Goal: Transaction & Acquisition: Purchase product/service

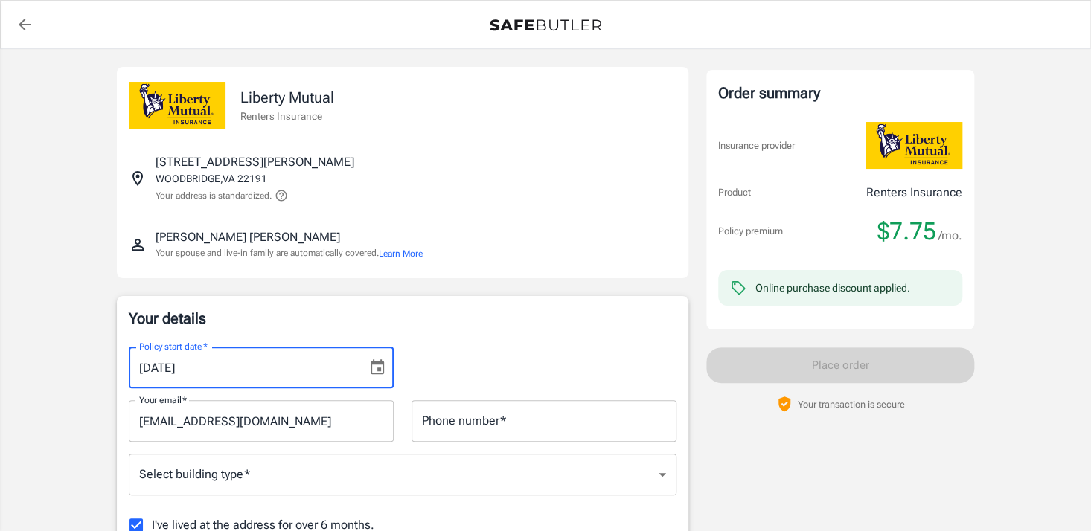
click at [254, 373] on input "[DATE]" at bounding box center [243, 368] width 228 height 42
type input "[DATE]"
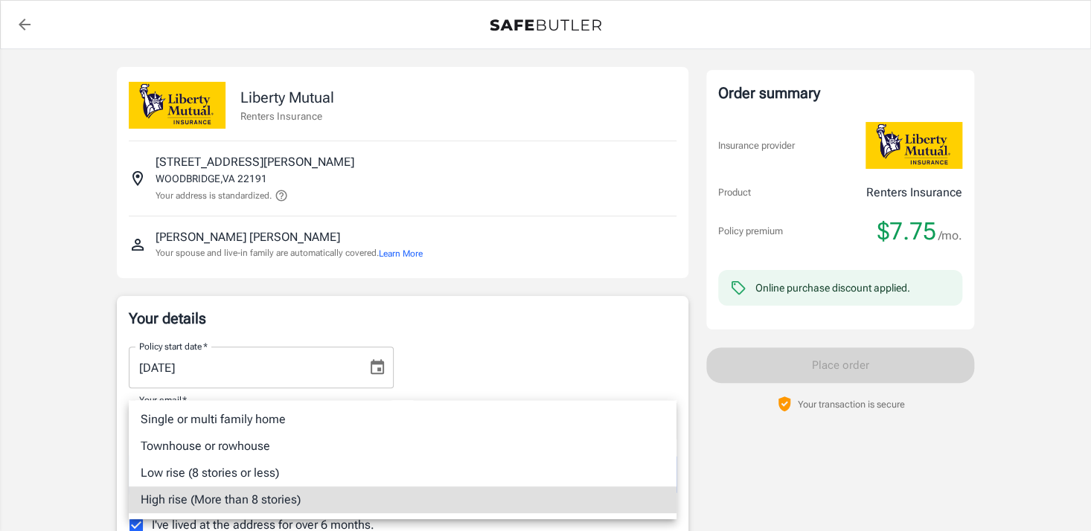
click at [430, 347] on div at bounding box center [545, 265] width 1091 height 531
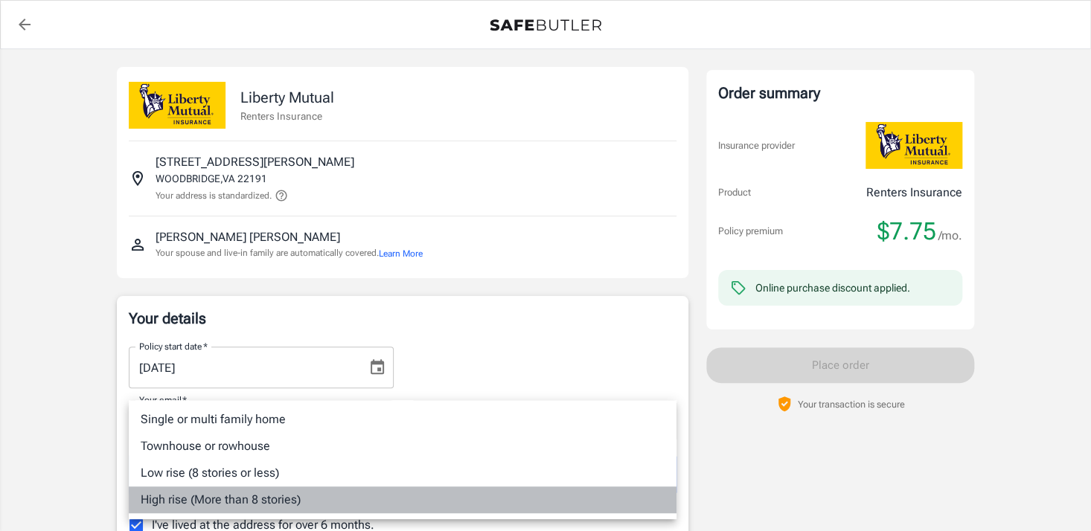
click at [376, 489] on li "High rise (More than 8 stories)" at bounding box center [403, 500] width 548 height 27
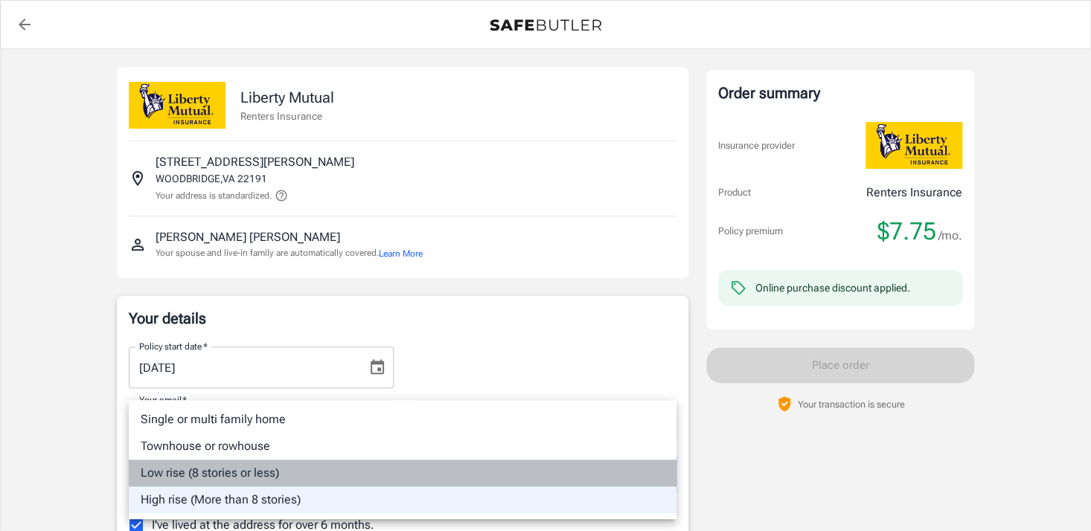
click at [266, 470] on li "Low rise (8 stories or less)" at bounding box center [403, 473] width 548 height 27
type input "lowrise"
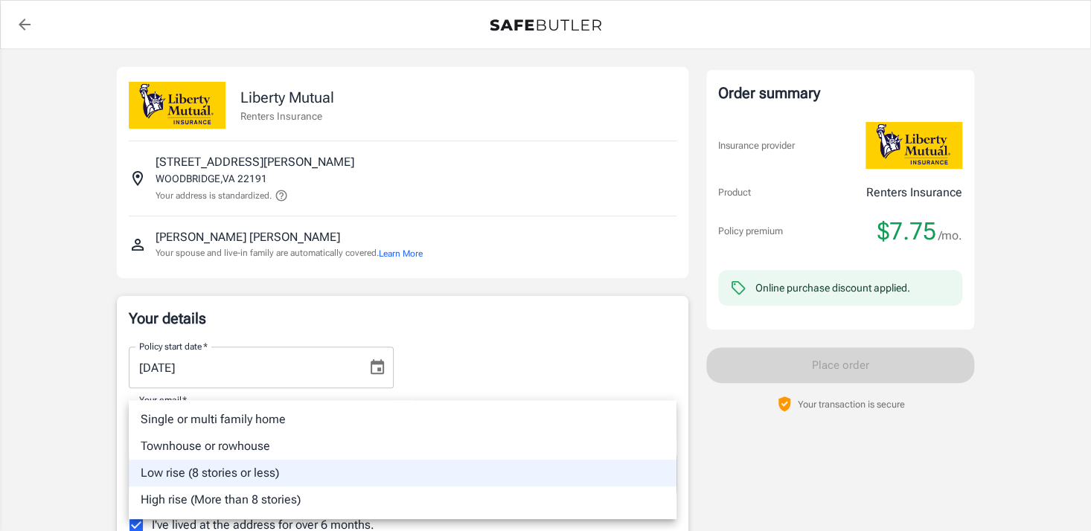
click at [1043, 472] on div at bounding box center [545, 265] width 1091 height 531
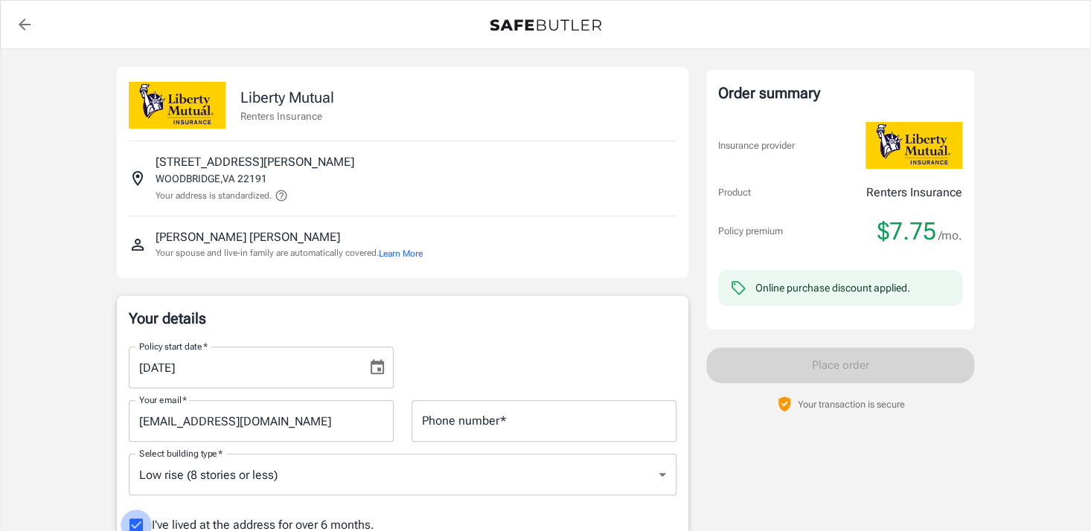
click at [135, 524] on input "I've lived at the address for over 6 months." at bounding box center [136, 525] width 31 height 31
checkbox input "false"
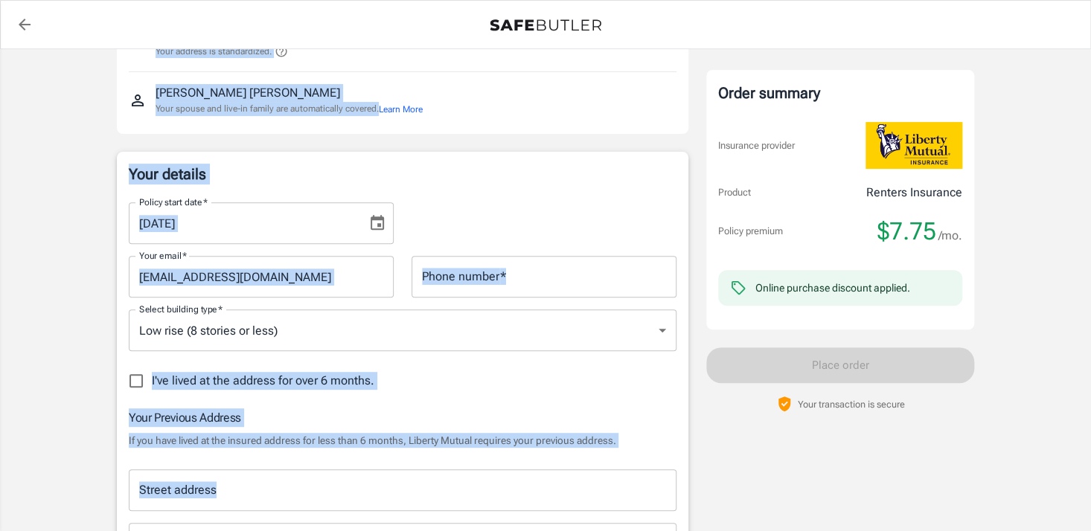
scroll to position [202, 0]
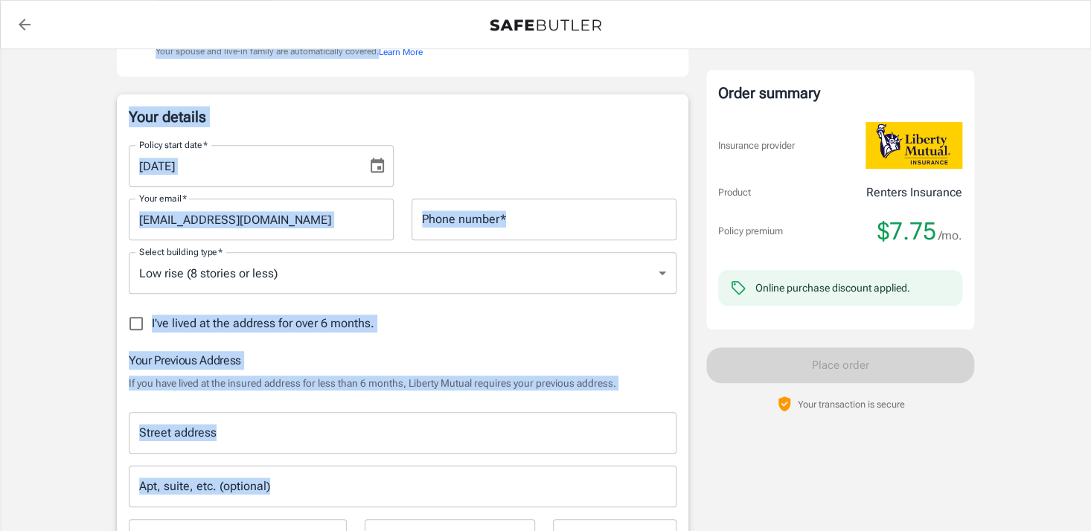
drag, startPoint x: 109, startPoint y: 80, endPoint x: 377, endPoint y: 502, distance: 499.9
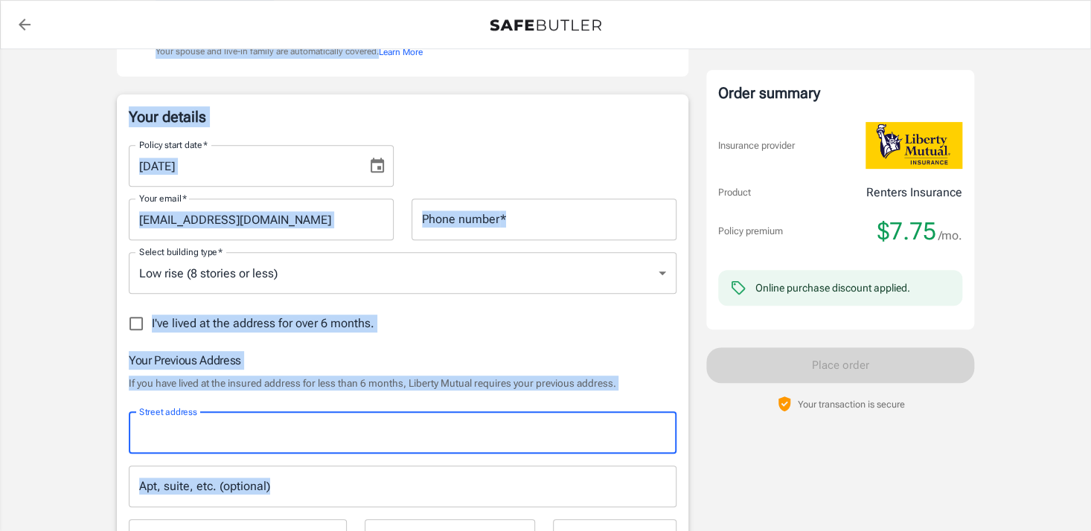
click at [243, 435] on input "Street address" at bounding box center [402, 433] width 534 height 28
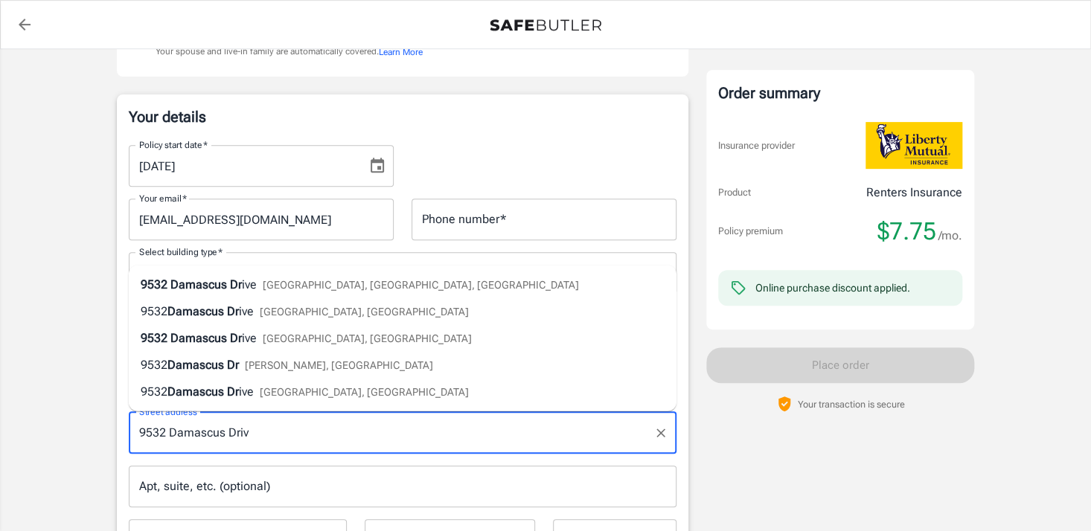
type input "[STREET_ADDRESS]"
click at [295, 289] on span "[GEOGRAPHIC_DATA], [GEOGRAPHIC_DATA], [GEOGRAPHIC_DATA]" at bounding box center [448, 285] width 316 height 12
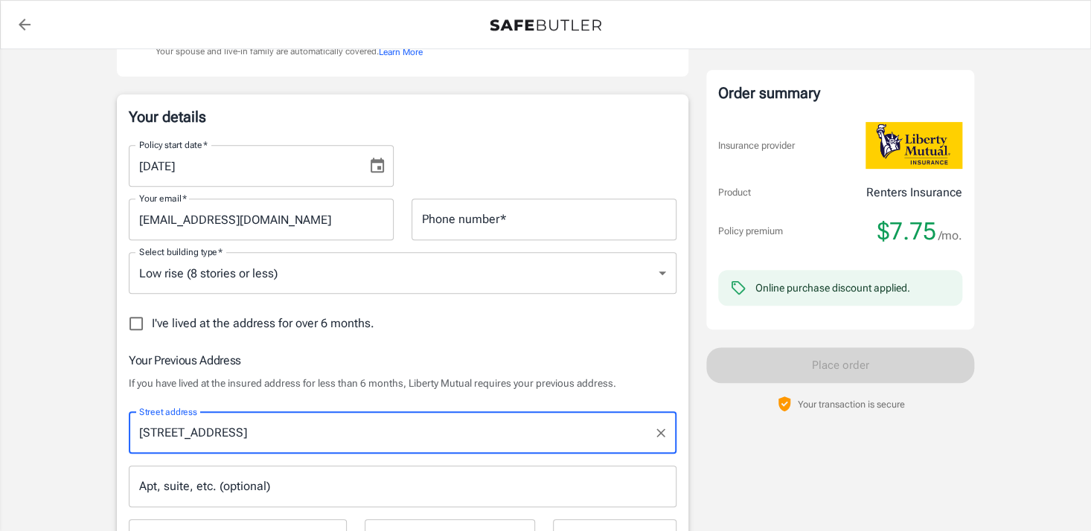
type input "Manassas"
select select "VA"
type input "20109"
type input "[STREET_ADDRESS]"
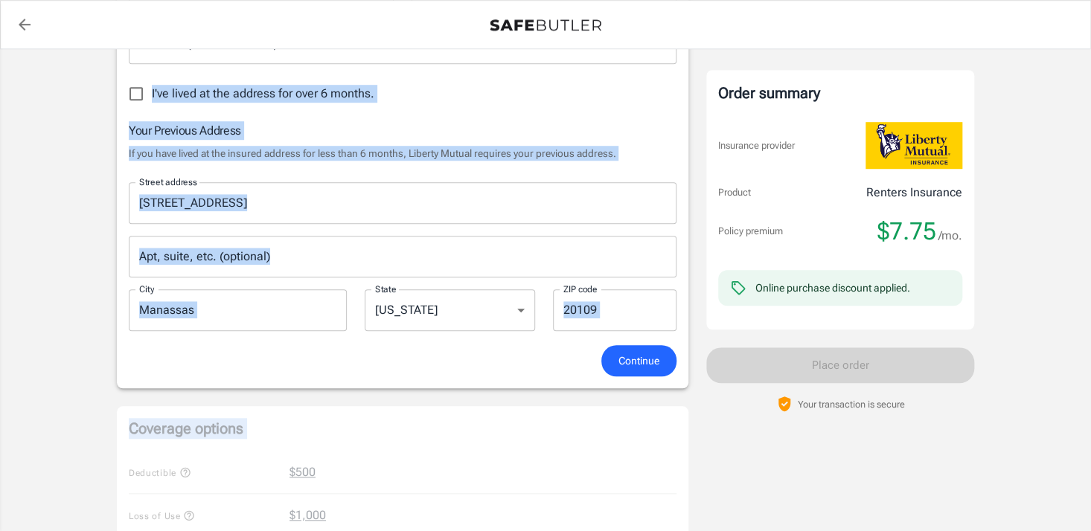
scroll to position [432, 0]
drag, startPoint x: 115, startPoint y: 321, endPoint x: 321, endPoint y: 472, distance: 255.0
click at [321, 472] on div "Liberty Mutual Renters Insurance [STREET_ADDRESS][PERSON_NAME][PERSON_NAME] You…" at bounding box center [545, 355] width 893 height 1477
click at [524, 121] on h6 "Your Previous Address" at bounding box center [403, 130] width 548 height 19
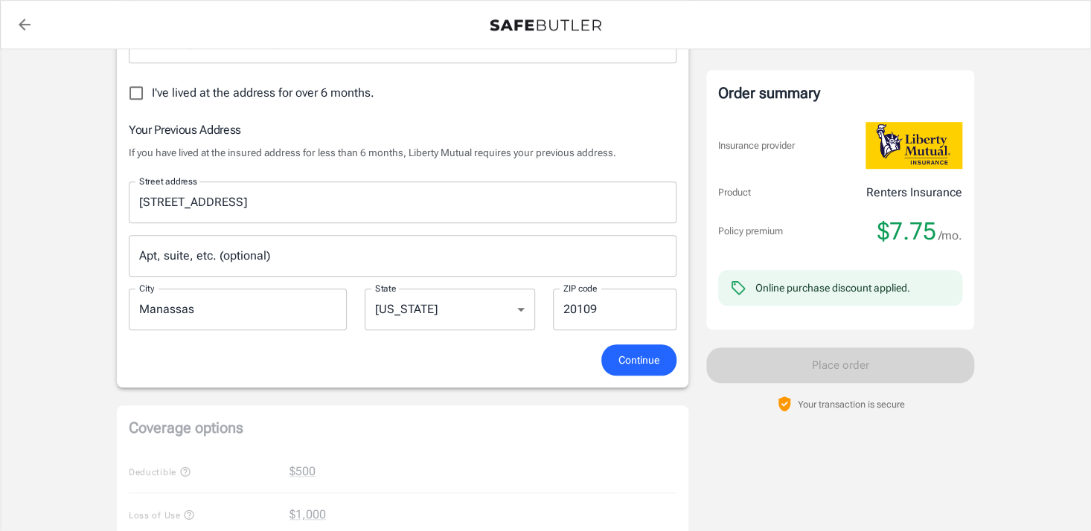
click at [624, 355] on span "Continue" at bounding box center [638, 360] width 41 height 19
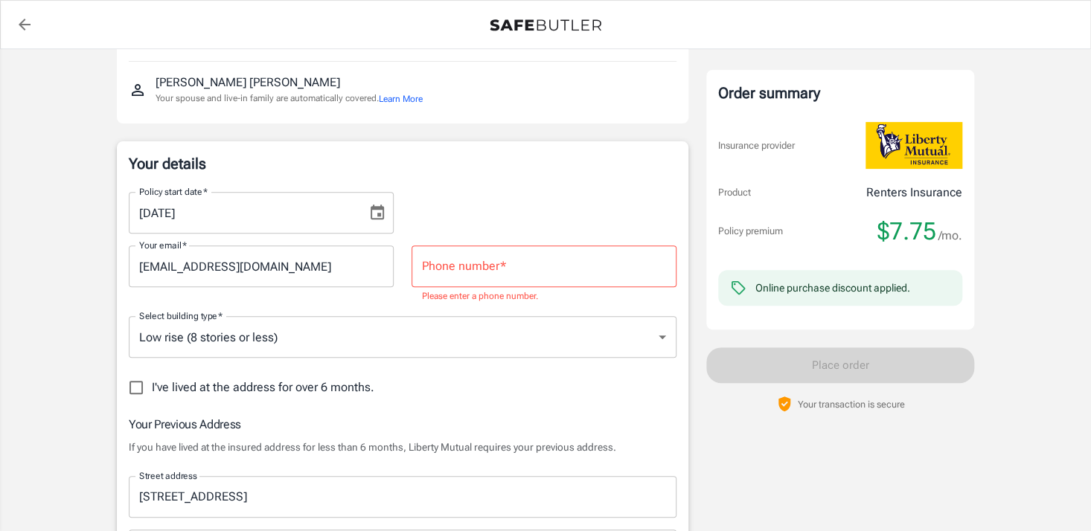
scroll to position [155, 0]
click at [447, 263] on input "Phone number   *" at bounding box center [544, 267] width 265 height 42
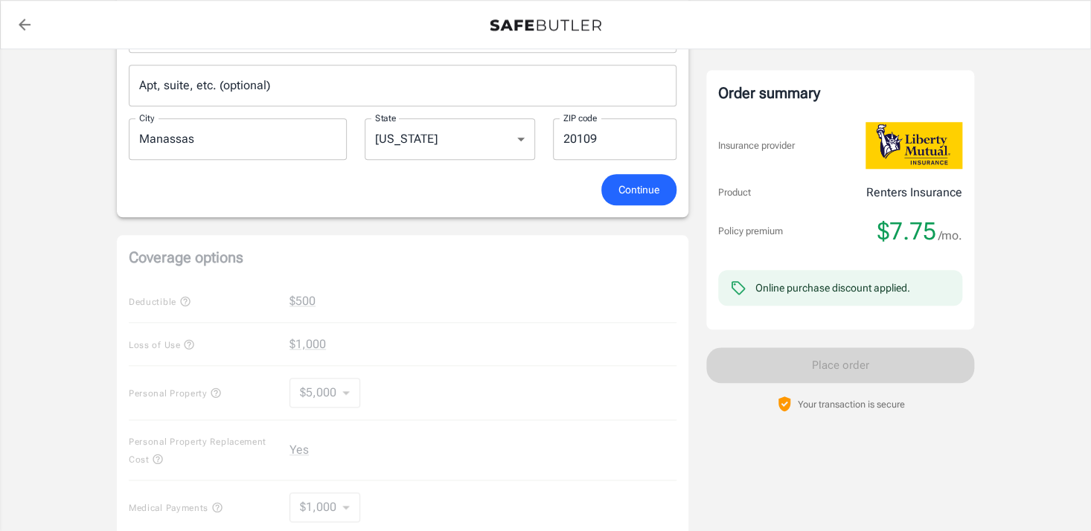
scroll to position [604, 0]
type input "5717628060"
click at [632, 191] on span "Continue" at bounding box center [638, 188] width 41 height 19
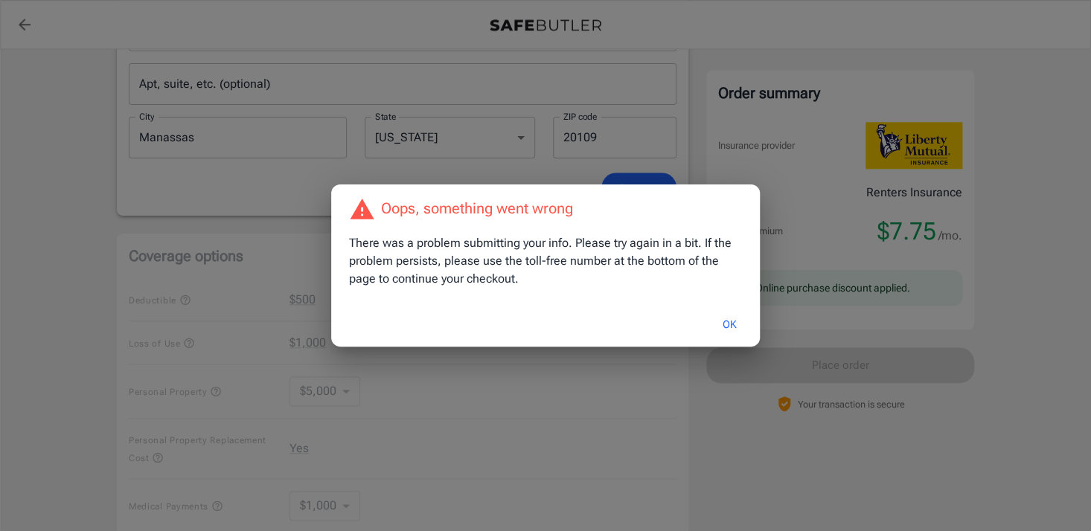
click at [731, 327] on button "OK" at bounding box center [730, 325] width 48 height 32
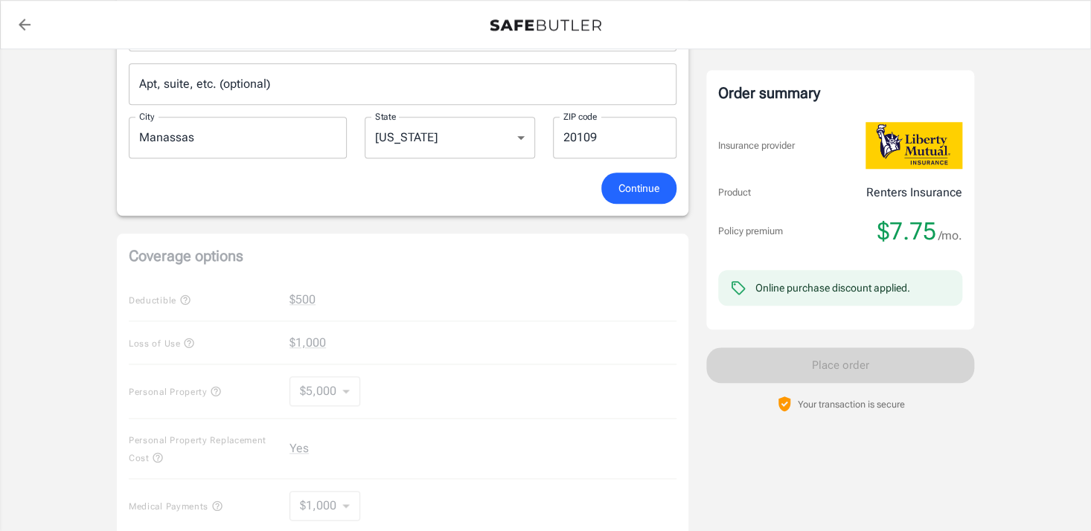
click at [630, 188] on span "Continue" at bounding box center [638, 188] width 41 height 19
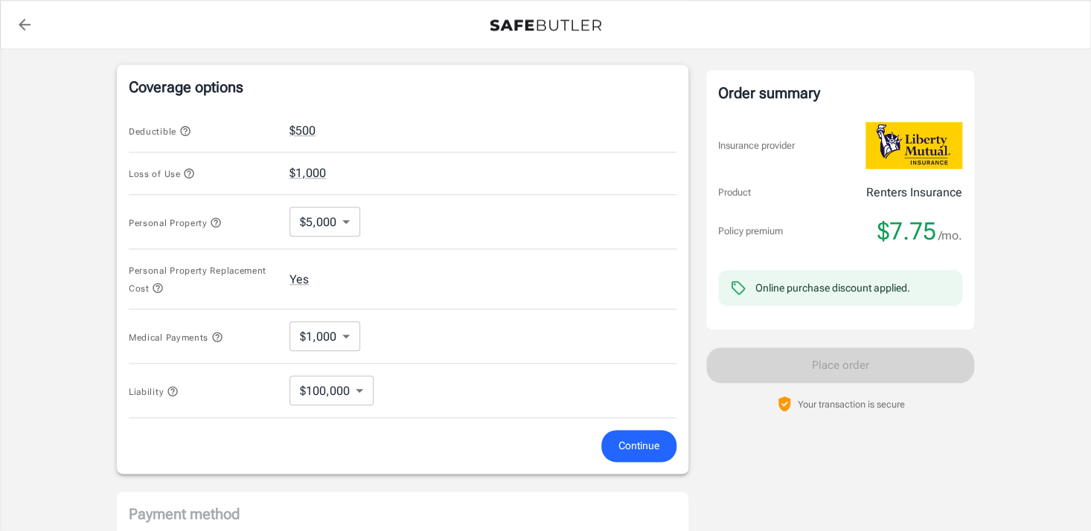
scroll to position [607, 0]
click at [632, 447] on span "Continue" at bounding box center [638, 444] width 41 height 19
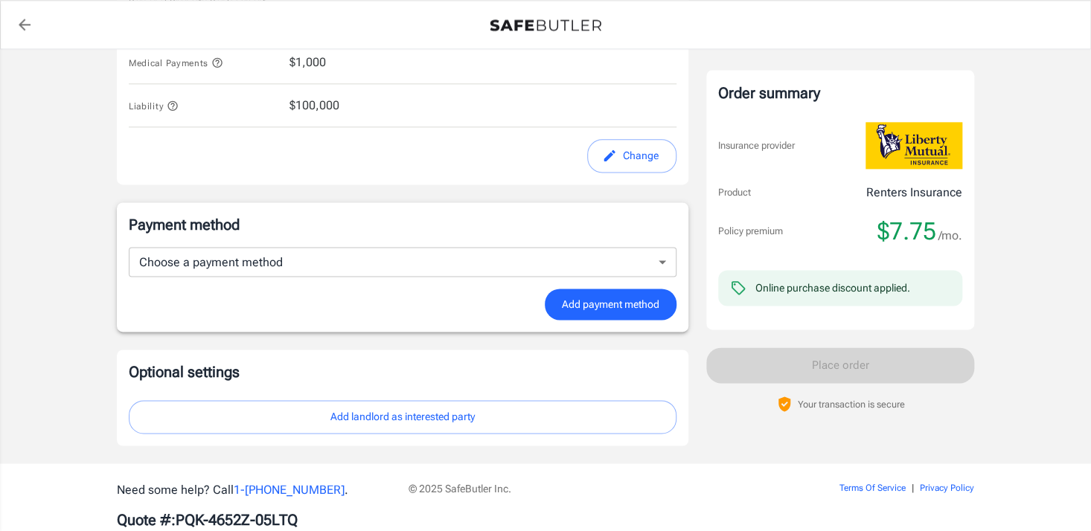
scroll to position [863, 0]
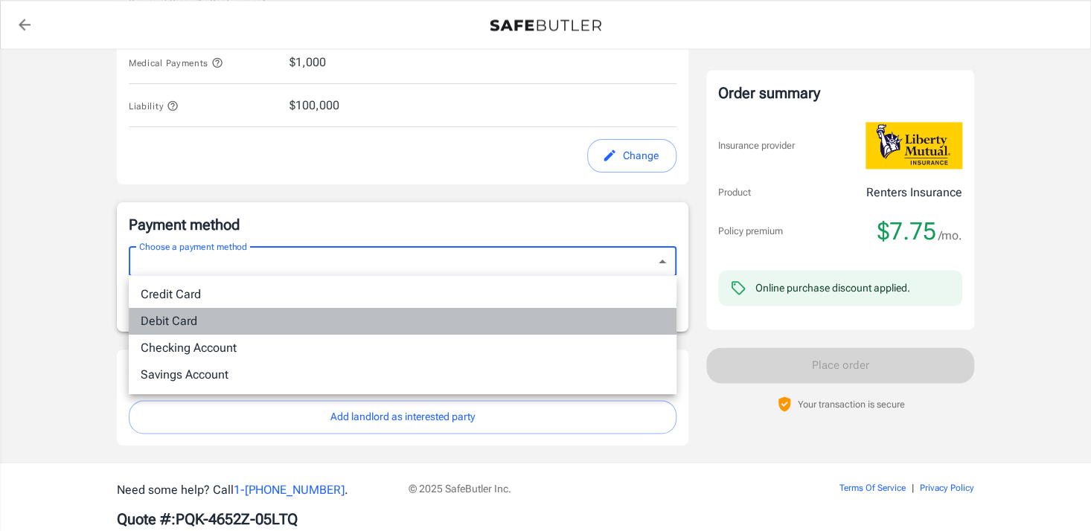
click at [191, 322] on li "Debit Card" at bounding box center [403, 321] width 548 height 27
type input "debit"
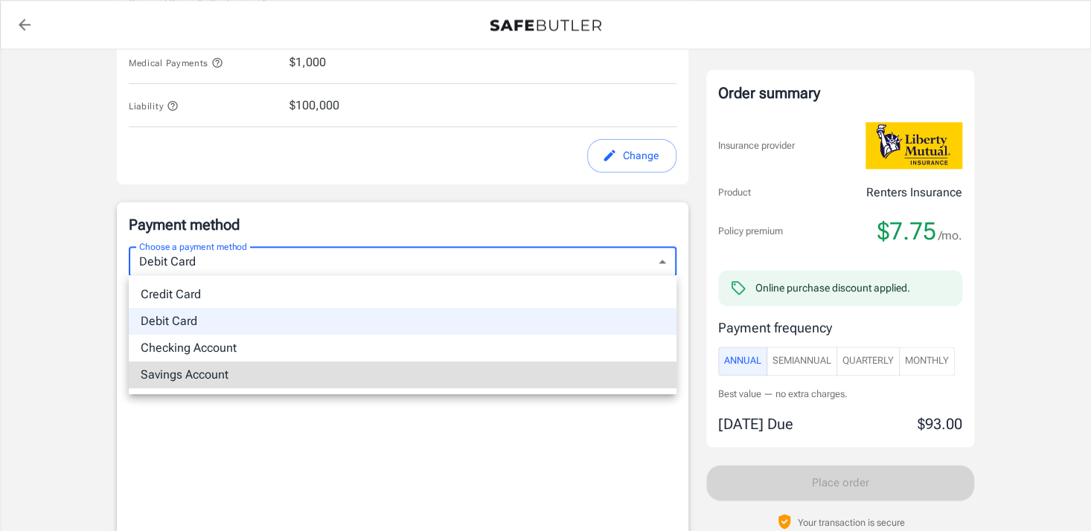
click at [932, 362] on div at bounding box center [545, 265] width 1091 height 531
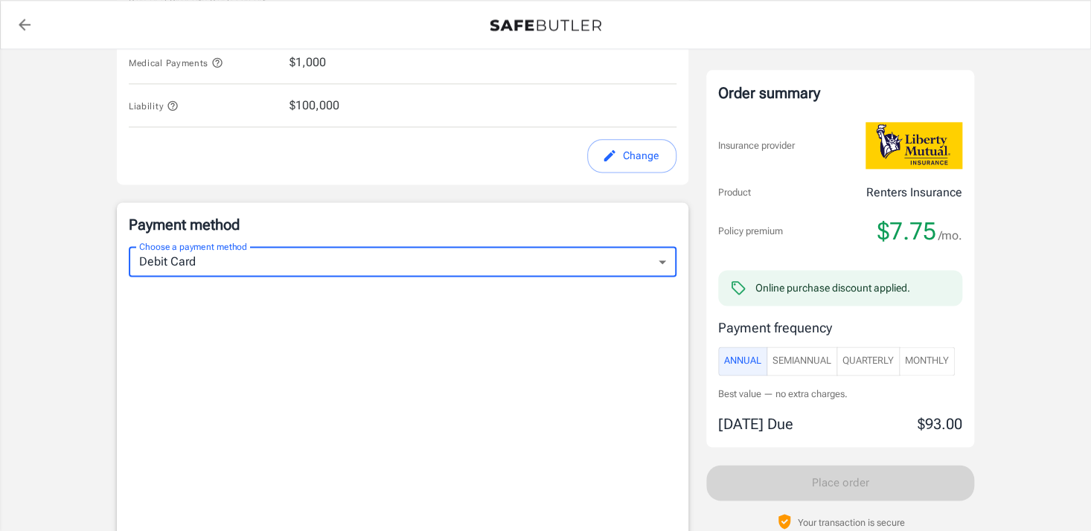
click at [932, 362] on span "Monthly" at bounding box center [927, 361] width 44 height 17
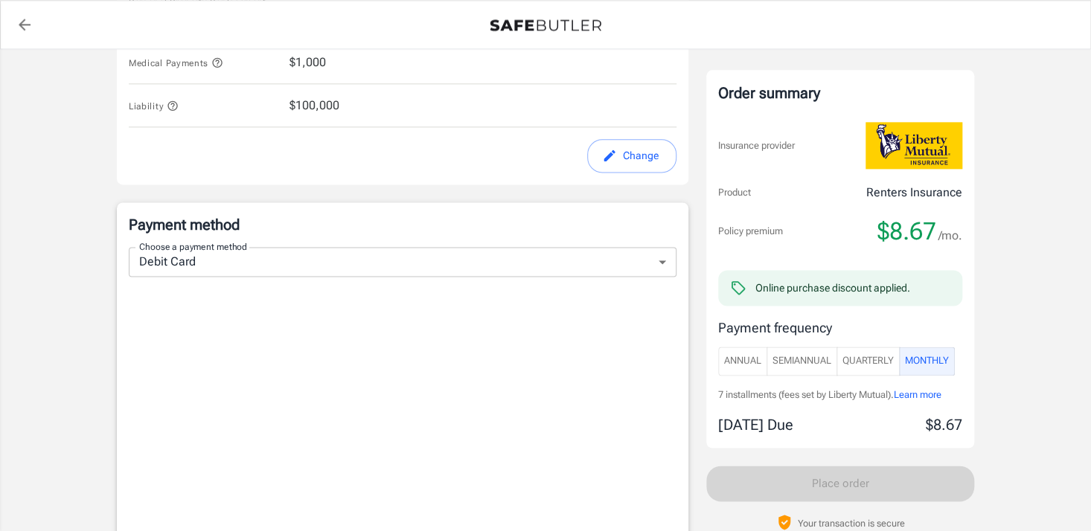
click at [274, 260] on body "Policy premium $ 8.67 /mo Liberty Mutual Renters Insurance [STREET_ADDRESS][PER…" at bounding box center [545, 41] width 1091 height 1809
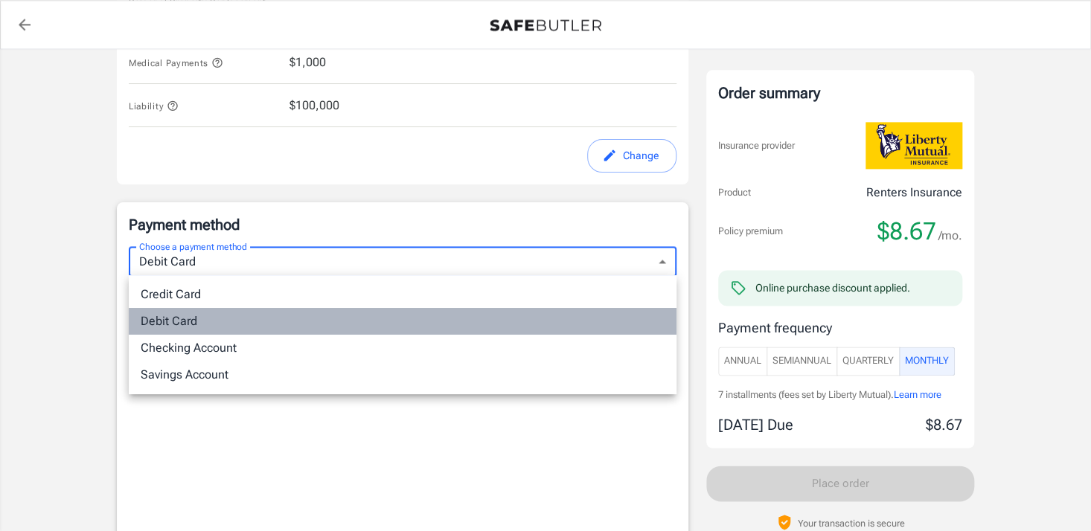
click at [172, 319] on li "Debit Card" at bounding box center [403, 321] width 548 height 27
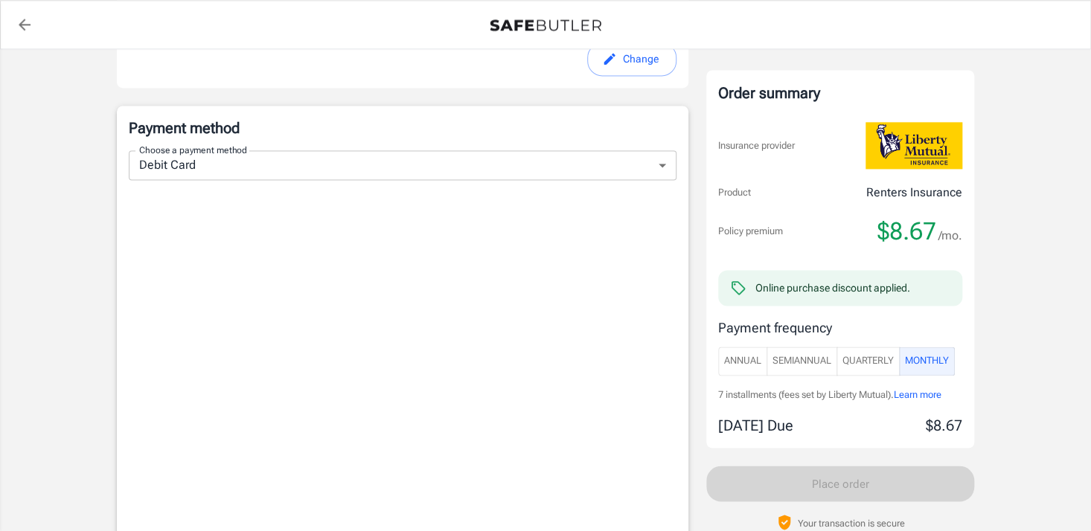
scroll to position [1275, 0]
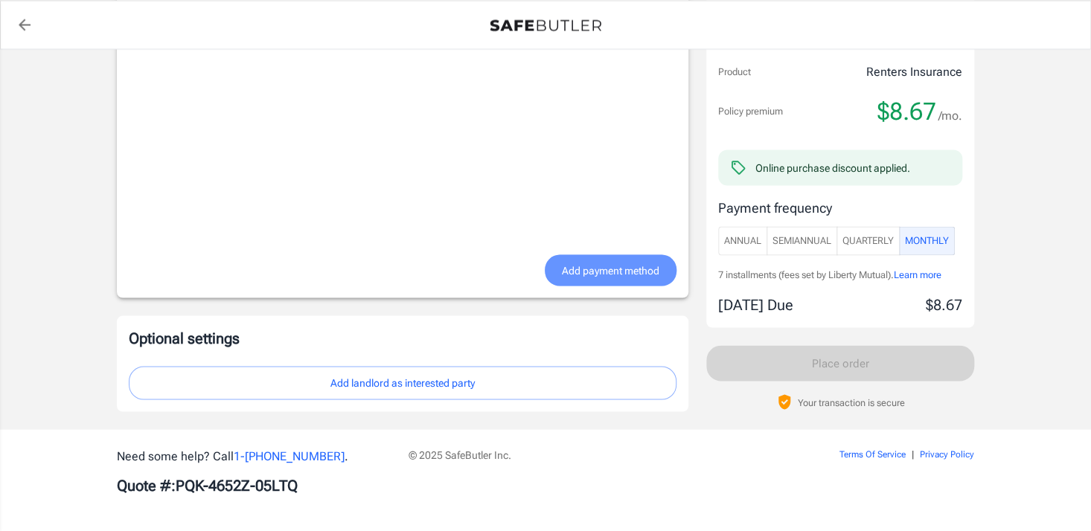
click at [600, 272] on span "Add payment method" at bounding box center [611, 270] width 98 height 19
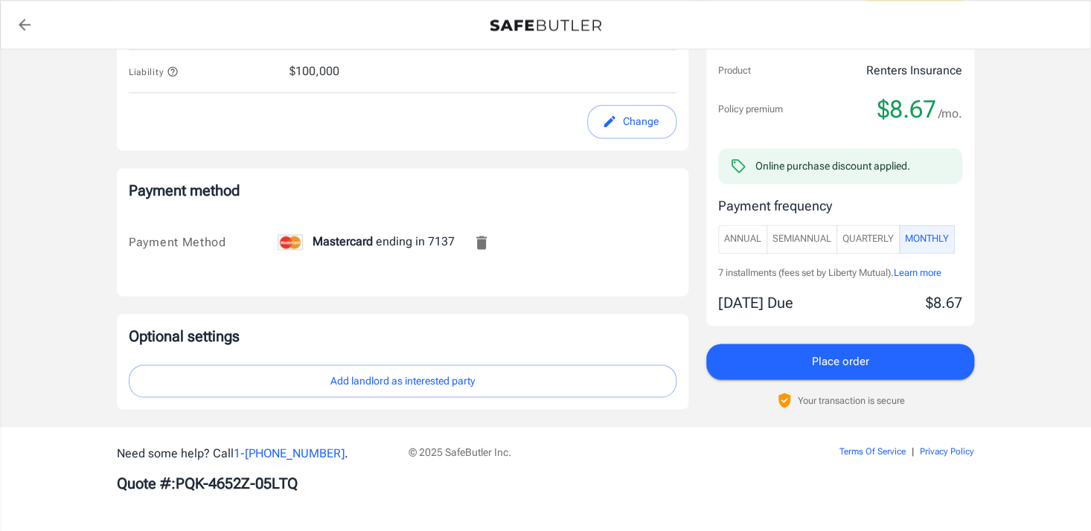
scroll to position [896, 0]
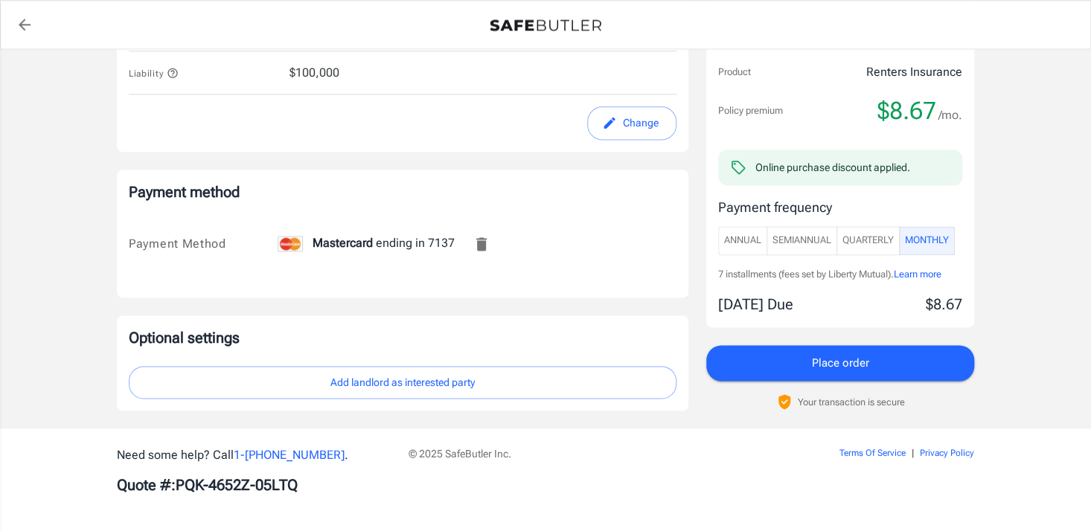
click at [796, 359] on button "Place order" at bounding box center [840, 363] width 268 height 36
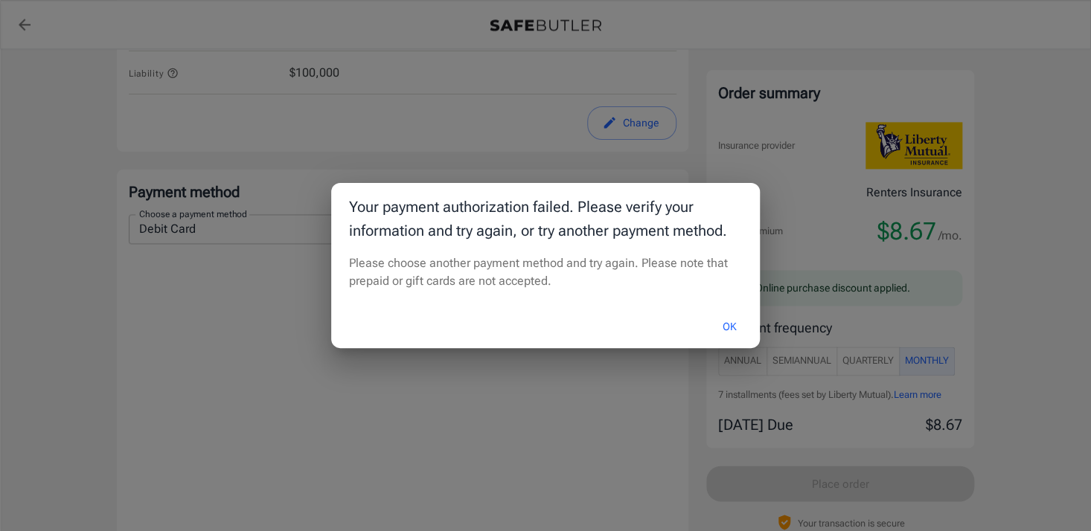
click at [735, 330] on button "OK" at bounding box center [730, 327] width 48 height 32
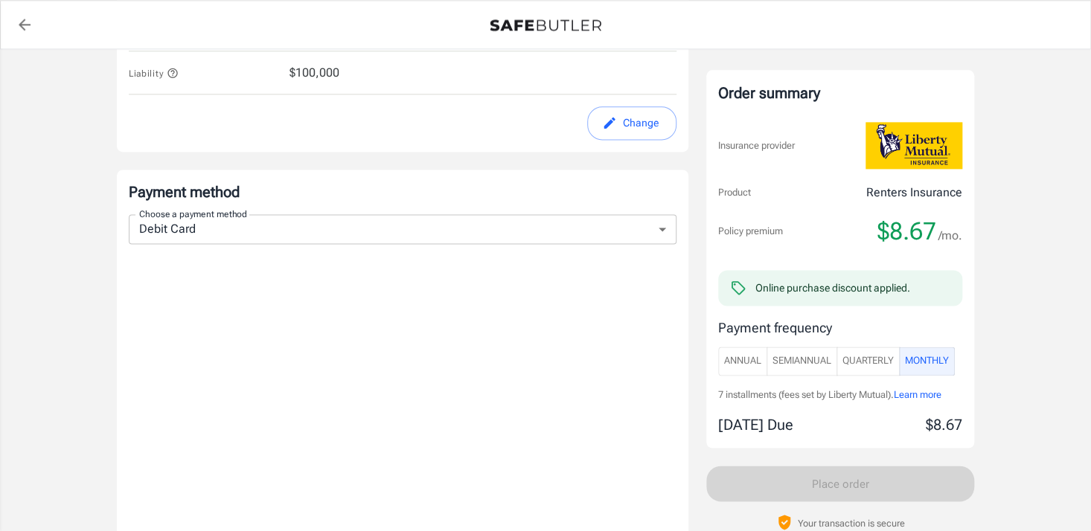
drag, startPoint x: 98, startPoint y: 420, endPoint x: 273, endPoint y: 555, distance: 221.8
click at [273, 531] on html "Policy premium $ 8.67 /mo Liberty Mutual Renters Insurance [STREET_ADDRESS][PER…" at bounding box center [545, 8] width 1091 height 1809
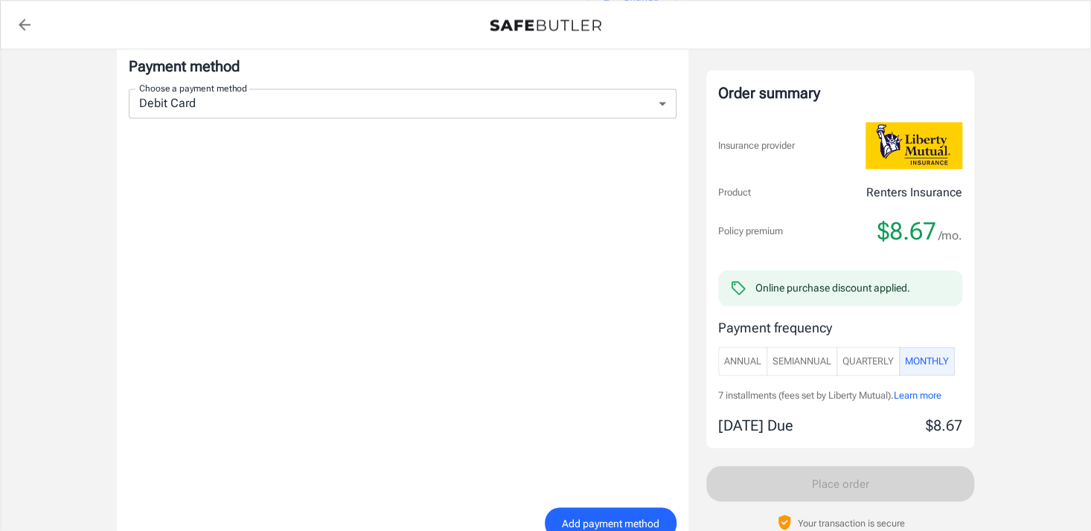
scroll to position [1045, 0]
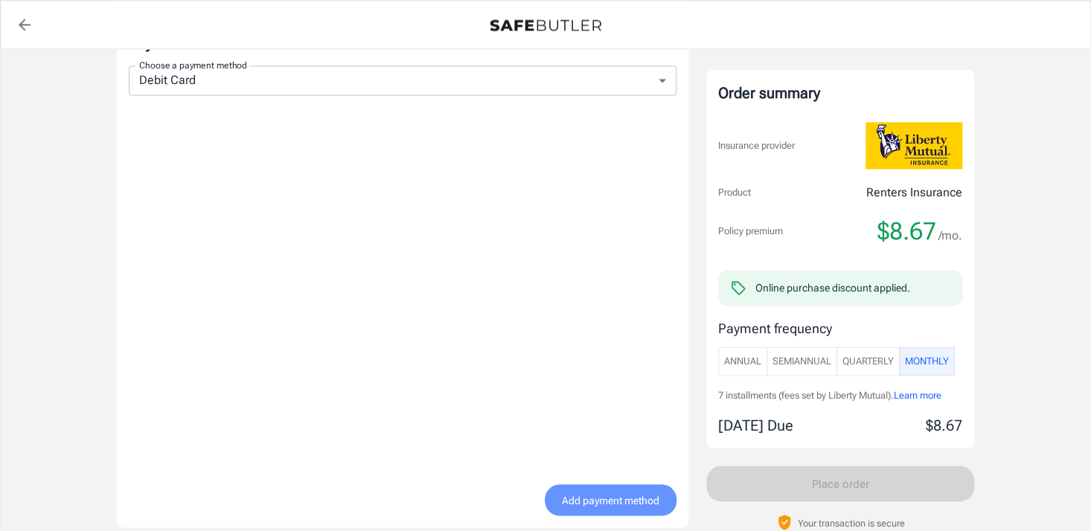
click at [610, 499] on span "Add payment method" at bounding box center [611, 500] width 98 height 19
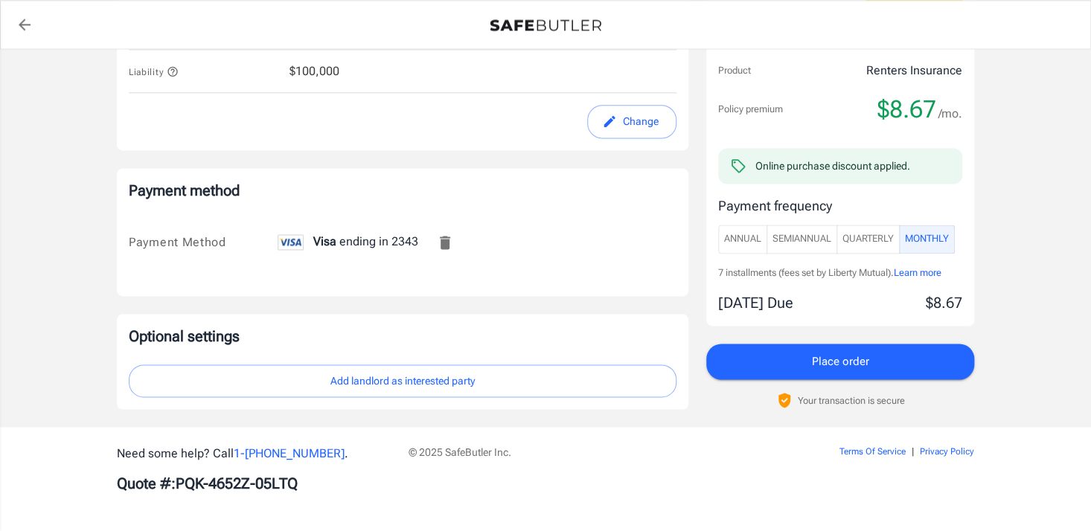
scroll to position [896, 0]
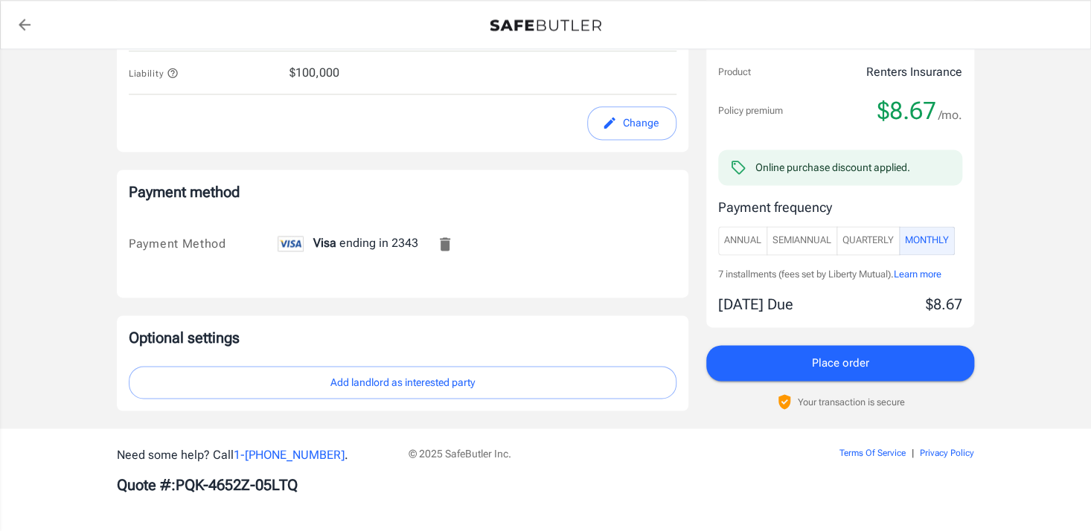
click at [822, 362] on span "Place order" at bounding box center [840, 363] width 57 height 19
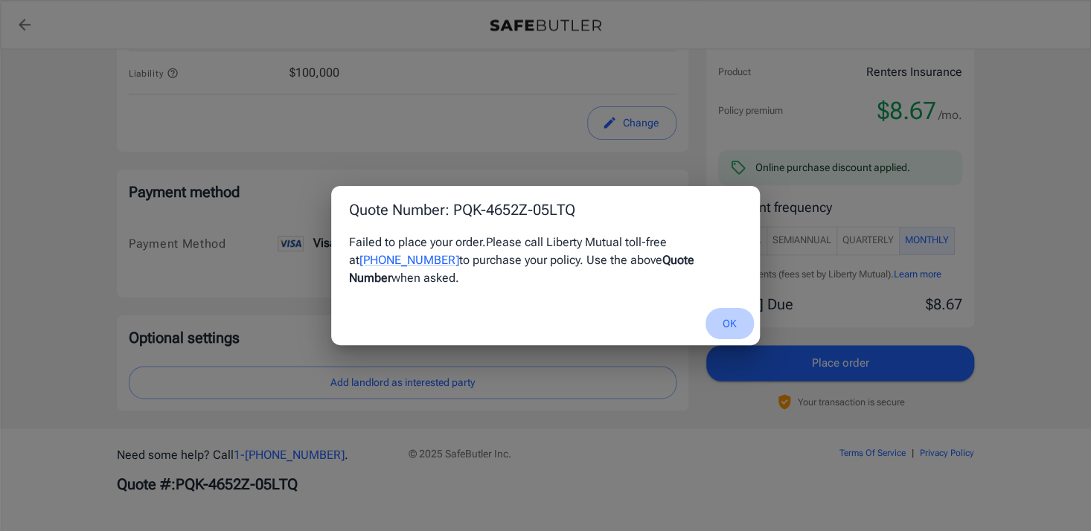
click at [727, 314] on button "OK" at bounding box center [730, 324] width 48 height 32
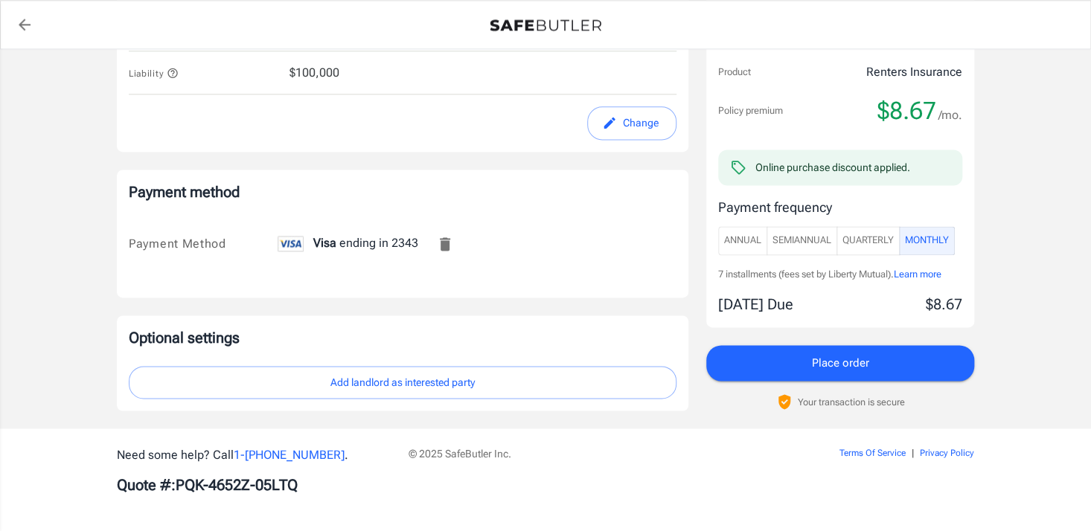
click at [805, 365] on button "Place order" at bounding box center [840, 363] width 268 height 36
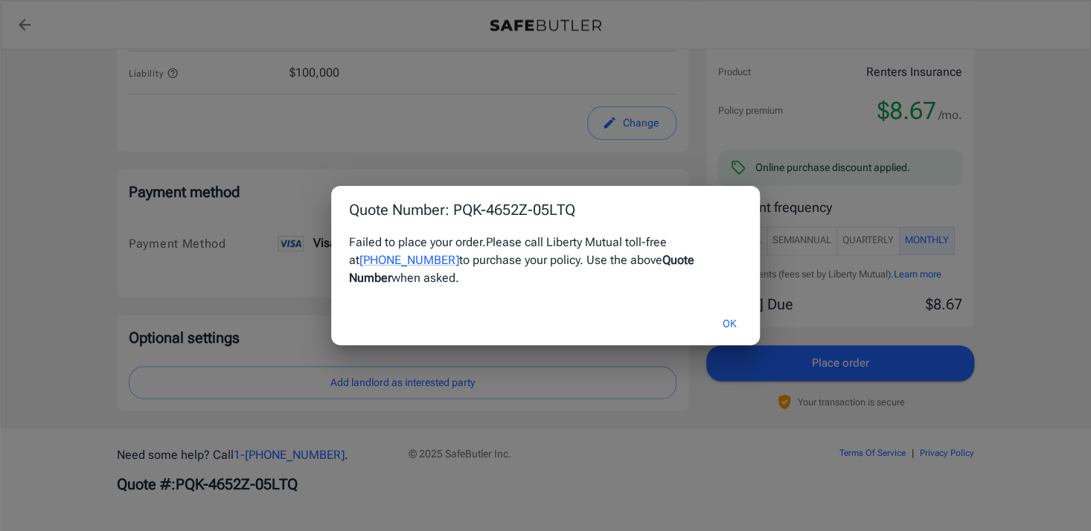
click at [729, 316] on button "OK" at bounding box center [730, 324] width 48 height 32
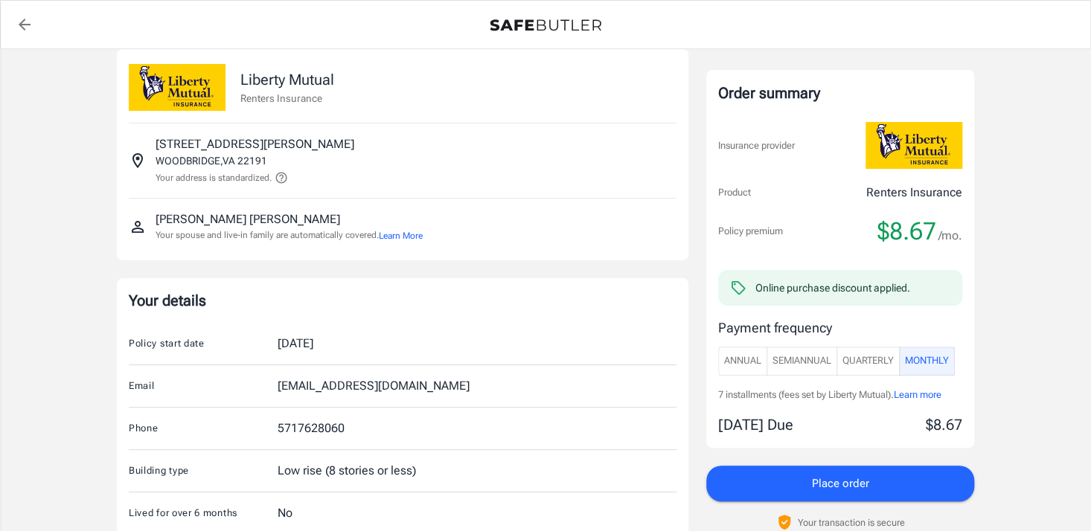
scroll to position [0, 0]
